Goal: Task Accomplishment & Management: Use online tool/utility

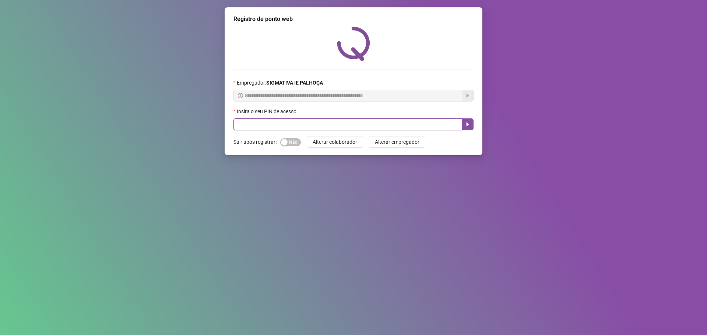
click at [351, 123] on input "text" at bounding box center [347, 125] width 229 height 12
type input "*****"
click at [467, 126] on icon "caret-right" at bounding box center [467, 124] width 6 height 6
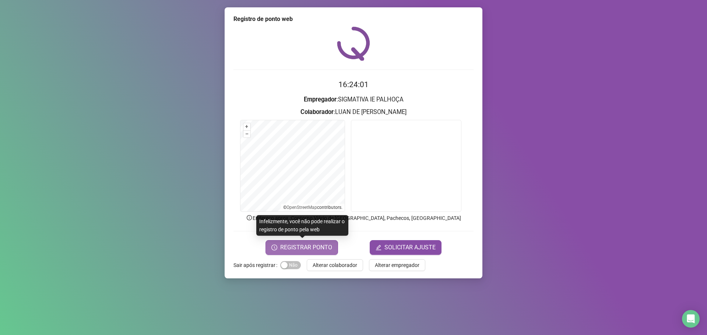
click at [300, 248] on span "REGISTRAR PONTO" at bounding box center [306, 247] width 52 height 9
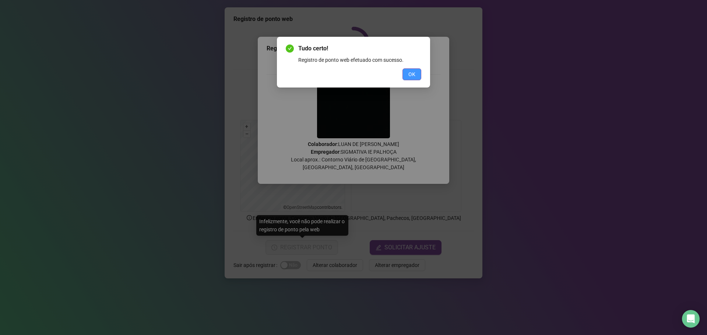
click at [413, 71] on span "OK" at bounding box center [411, 74] width 7 height 8
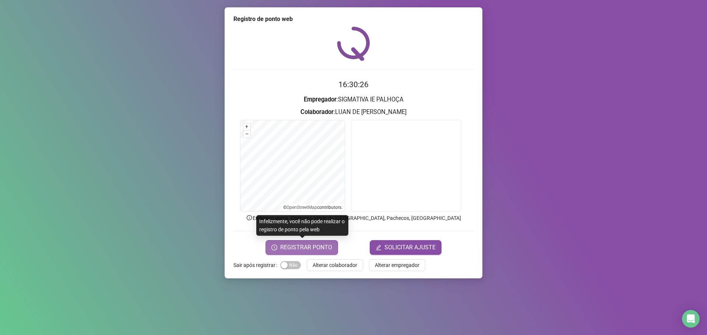
click at [312, 250] on span "REGISTRAR PONTO" at bounding box center [306, 247] width 52 height 9
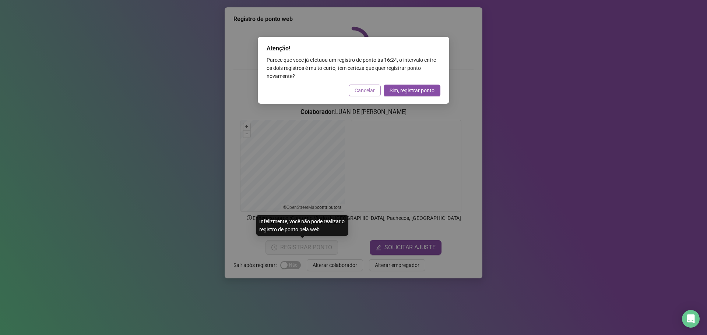
click at [369, 89] on span "Cancelar" at bounding box center [364, 90] width 20 height 8
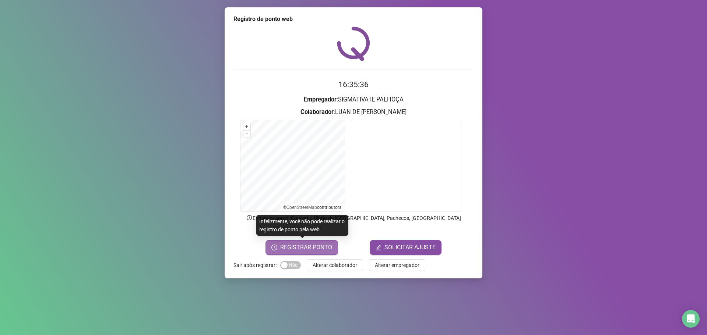
click at [317, 246] on span "REGISTRAR PONTO" at bounding box center [306, 247] width 52 height 9
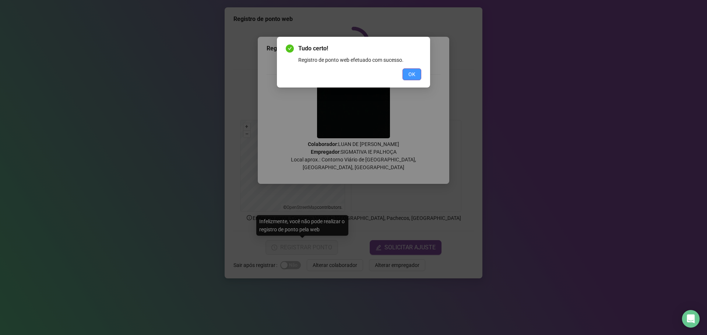
click at [411, 77] on span "OK" at bounding box center [411, 74] width 7 height 8
